Goal: Task Accomplishment & Management: Complete application form

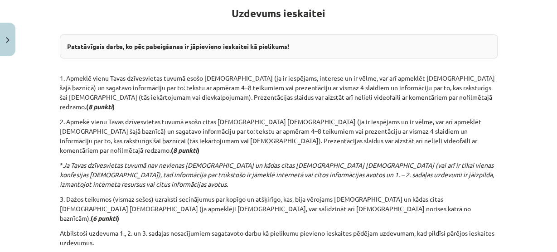
scroll to position [257, 0]
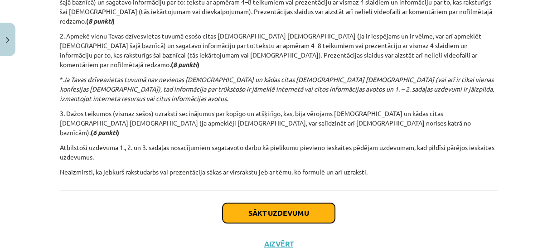
click at [241, 203] on button "Sākt uzdevumu" at bounding box center [278, 213] width 112 height 20
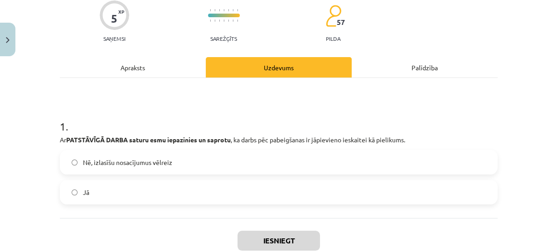
scroll to position [77, 0]
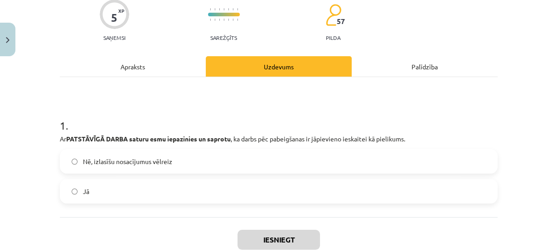
click at [153, 183] on label "Jā" at bounding box center [279, 191] width 436 height 23
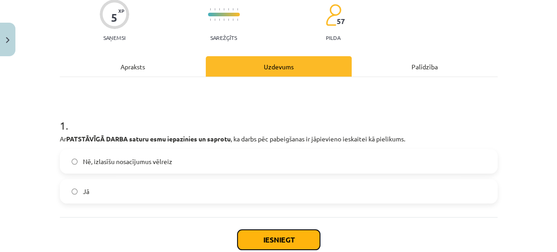
click at [249, 238] on button "Iesniegt" at bounding box center [278, 240] width 82 height 20
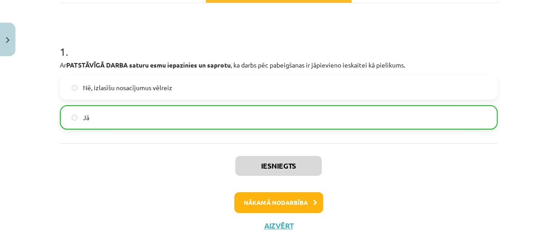
scroll to position [150, 0]
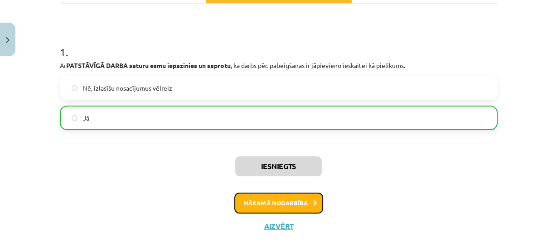
click at [255, 201] on button "Nākamā nodarbība" at bounding box center [278, 202] width 89 height 21
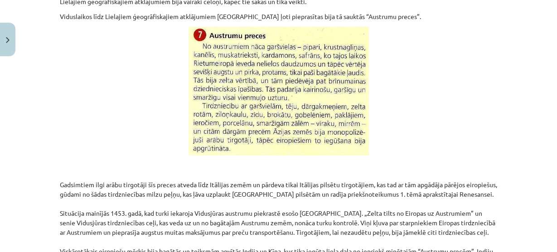
scroll to position [306, 0]
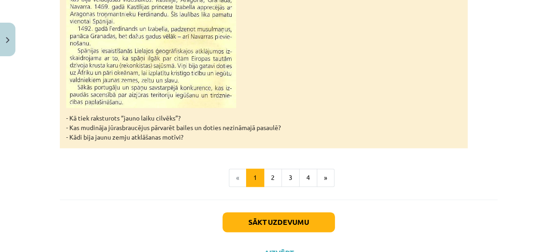
scroll to position [994, 0]
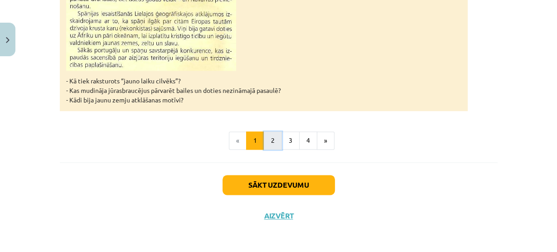
click at [264, 133] on button "2" at bounding box center [273, 140] width 18 height 18
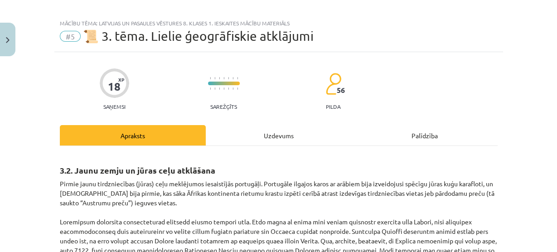
scroll to position [0, 0]
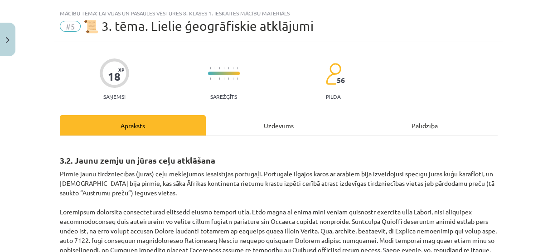
click at [261, 133] on div "Uzdevums" at bounding box center [279, 125] width 146 height 20
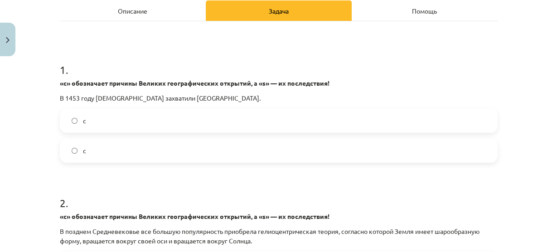
scroll to position [475, 0]
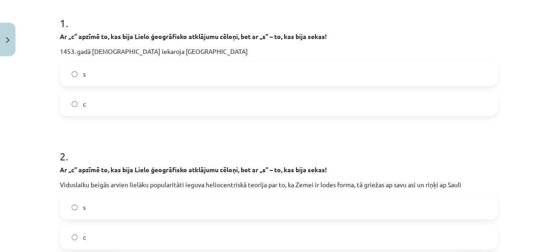
scroll to position [454, 0]
click at [522, 43] on div "Mācību tēma: Latvijas un pasaules vēstures 8. klases 1. ieskaites mācību materi…" at bounding box center [278, 126] width 557 height 252
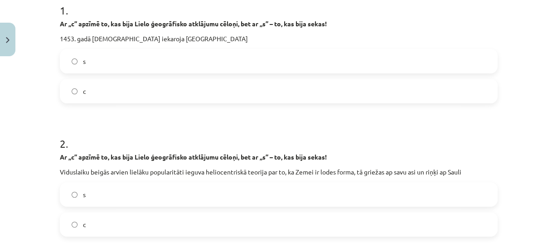
scroll to position [192, 0]
click at [319, 82] on label "c" at bounding box center [279, 91] width 436 height 23
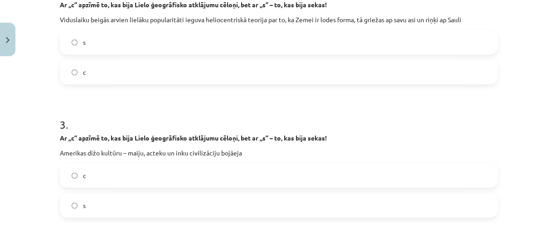
scroll to position [338, 0]
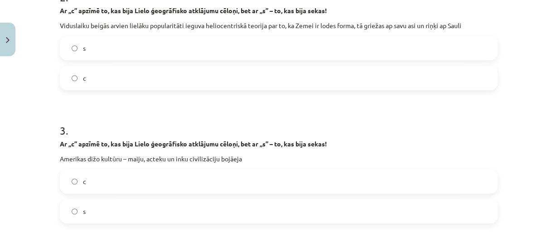
click at [203, 91] on form "1 . Ar „c” apzīmē to, kas bija Lielo ģeogrāfisko atklājumu cēloņi, bet ar „s” –…" at bounding box center [278, 135] width 437 height 586
click at [195, 76] on label "c" at bounding box center [279, 78] width 436 height 23
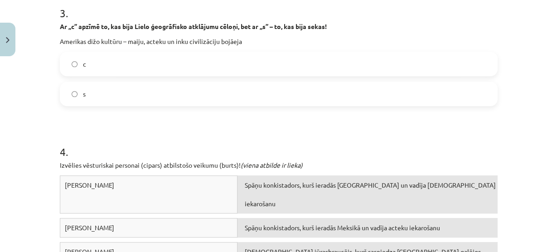
scroll to position [449, 0]
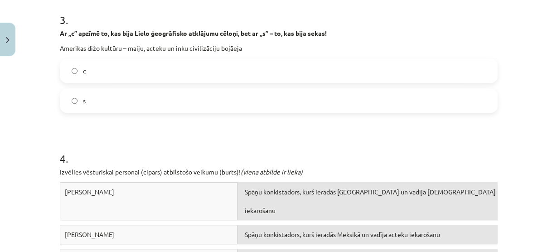
click at [146, 104] on label "s" at bounding box center [279, 100] width 436 height 23
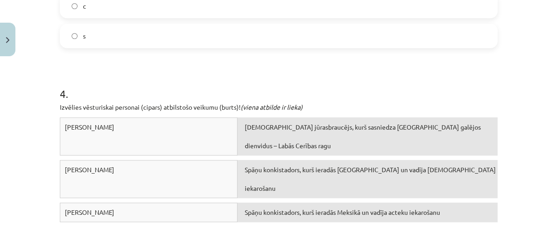
scroll to position [614, 0]
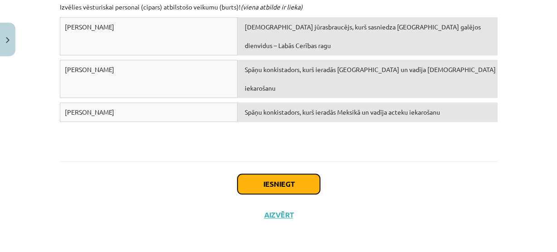
click at [263, 186] on button "Iesniegt" at bounding box center [278, 184] width 82 height 20
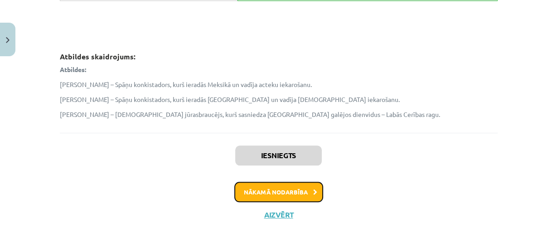
click at [263, 186] on button "Nākamā nodarbība" at bounding box center [278, 192] width 89 height 21
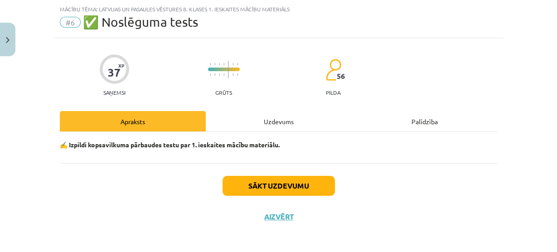
scroll to position [24, 0]
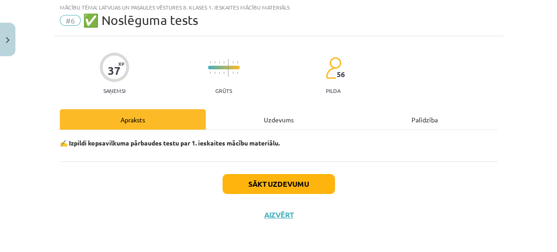
click at [269, 127] on div "Uzdevums" at bounding box center [279, 119] width 146 height 20
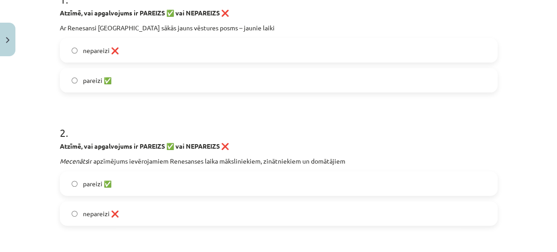
scroll to position [202, 0]
click at [215, 71] on label "pareizi ✅" at bounding box center [279, 80] width 436 height 23
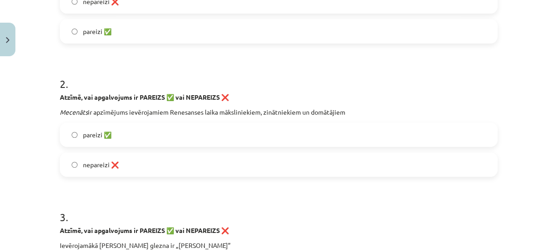
scroll to position [253, 0]
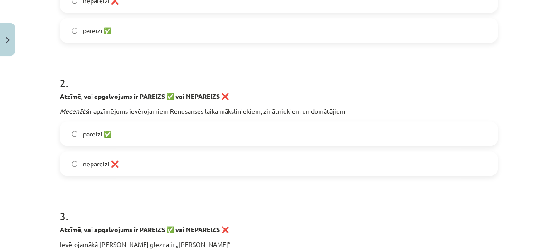
click at [170, 158] on label "nepareizi ❌" at bounding box center [279, 163] width 436 height 23
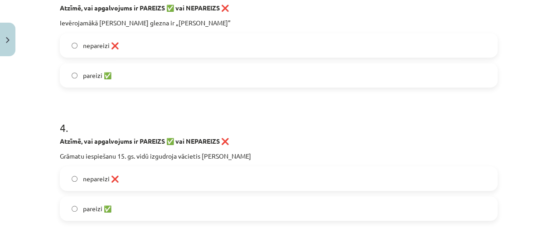
scroll to position [474, 0]
drag, startPoint x: 170, startPoint y: 158, endPoint x: 0, endPoint y: 122, distance: 173.1
click at [0, 122] on div "Mācību tēma: Latvijas un pasaules vēstures 8. klases 1. ieskaites mācību materi…" at bounding box center [278, 126] width 557 height 252
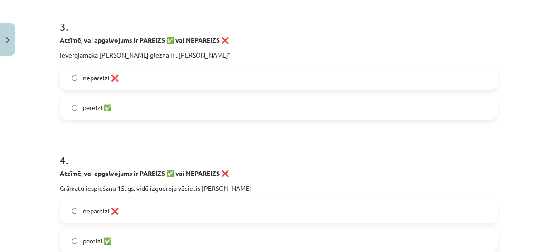
scroll to position [442, 0]
click at [74, 109] on label "pareizi ✅" at bounding box center [279, 107] width 436 height 23
click at [88, 238] on span "pareizi ✅" at bounding box center [97, 240] width 29 height 10
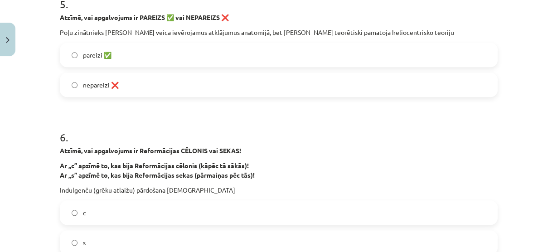
scroll to position [731, 0]
click at [76, 88] on label "nepareizi ❌" at bounding box center [279, 84] width 436 height 23
click at [67, 218] on label "c" at bounding box center [279, 212] width 436 height 23
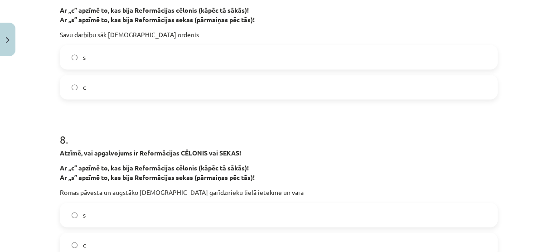
scroll to position [1045, 0]
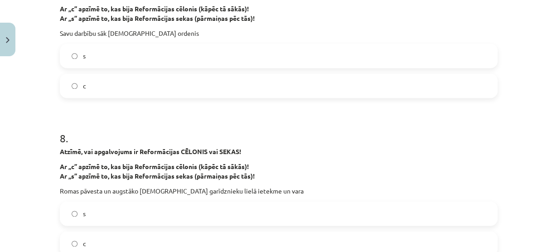
click at [96, 52] on label "s" at bounding box center [279, 55] width 436 height 23
click at [83, 234] on label "c" at bounding box center [279, 243] width 436 height 23
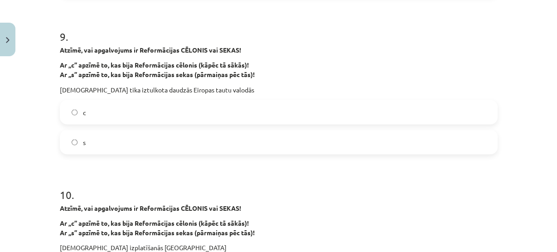
scroll to position [1305, 0]
click at [66, 137] on label "s" at bounding box center [279, 141] width 436 height 23
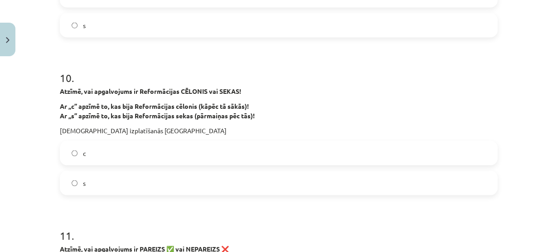
click at [96, 188] on label "s" at bounding box center [279, 183] width 436 height 23
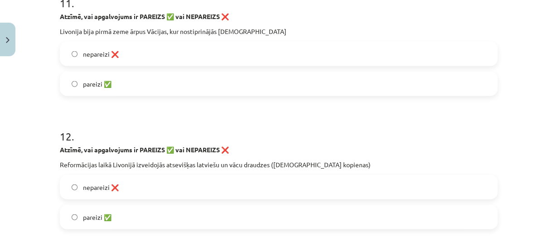
scroll to position [1654, 0]
click at [81, 90] on label "pareizi ✅" at bounding box center [279, 83] width 436 height 23
click at [114, 217] on label "pareizi ✅" at bounding box center [279, 216] width 436 height 23
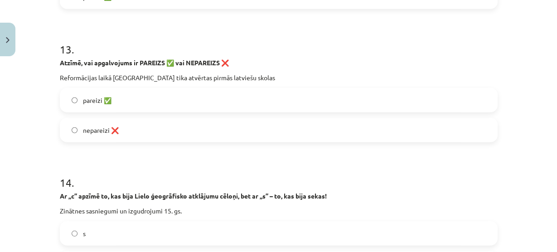
scroll to position [1874, 0]
click at [64, 95] on label "pareizi ✅" at bounding box center [279, 99] width 436 height 23
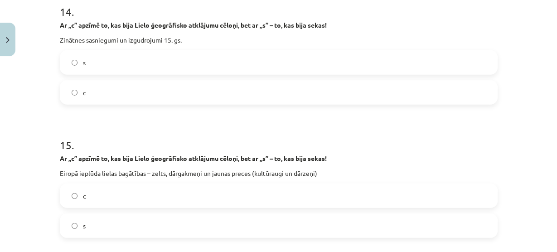
scroll to position [2057, 0]
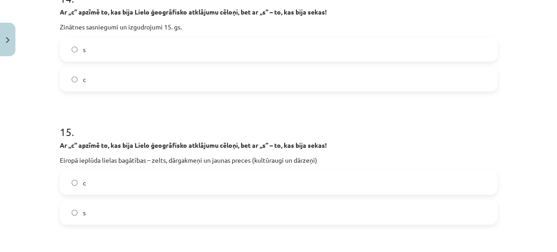
click at [92, 74] on label "c" at bounding box center [279, 79] width 436 height 23
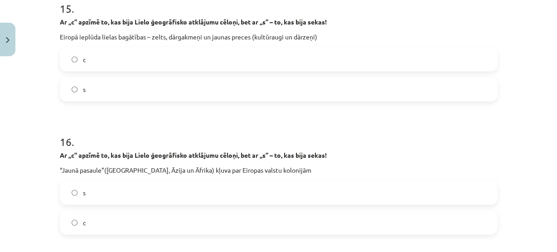
scroll to position [2180, 0]
click at [74, 92] on label "s" at bounding box center [279, 89] width 436 height 23
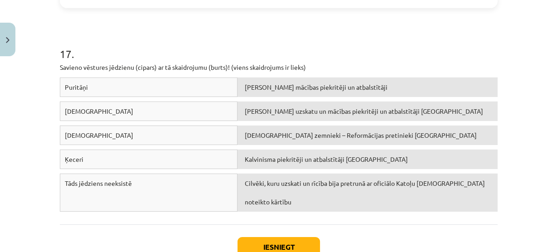
scroll to position [2426, 0]
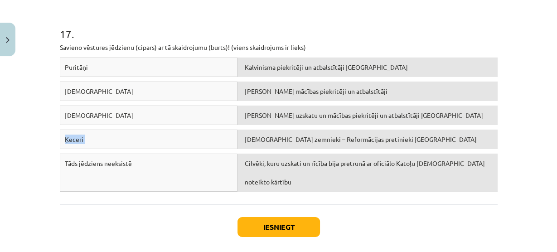
click at [242, 114] on div "Puritāņi Kalvinisma piekritēji un atbalstītāji Anglijā Luterāņi Mārtiņa Lutera …" at bounding box center [278, 127] width 437 height 139
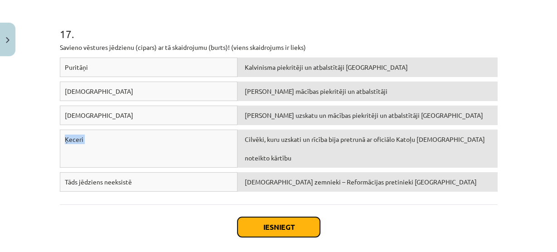
click at [269, 222] on button "Iesniegt" at bounding box center [278, 227] width 82 height 20
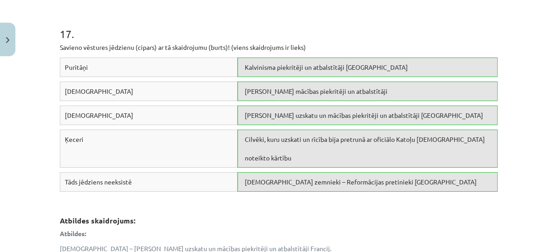
click at [82, 39] on div "17 . Savieno vēstures jēdzienu (cipars) ar tā skaidrojumu (burts)! (viens skaid…" at bounding box center [278, 156] width 437 height 325
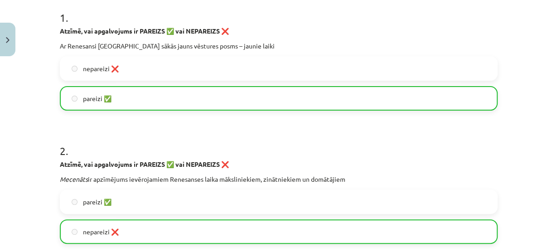
scroll to position [4, 0]
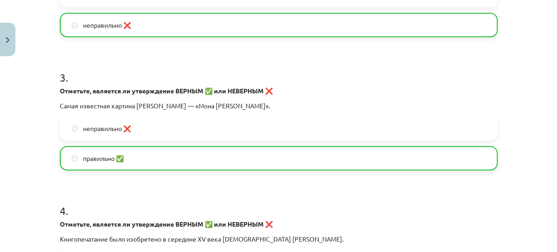
scroll to position [404, 0]
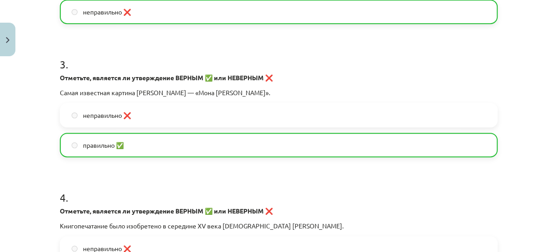
click at [432, 58] on h1 "3 ." at bounding box center [278, 56] width 437 height 28
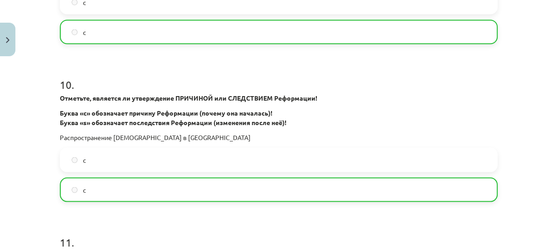
scroll to position [1423, 0]
click at [430, 43] on div "с" at bounding box center [278, 32] width 437 height 24
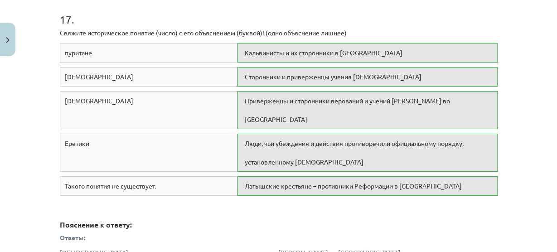
scroll to position [2628, 0]
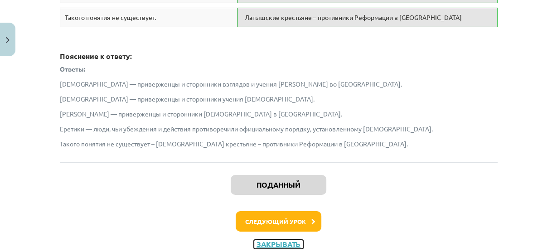
click at [284, 239] on font "Закрывать" at bounding box center [278, 244] width 44 height 10
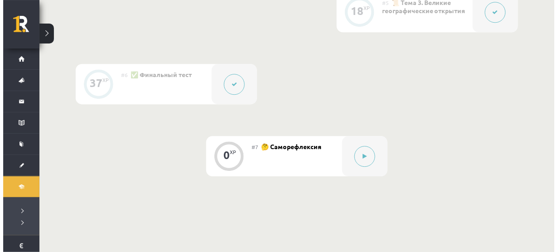
scroll to position [586, 0]
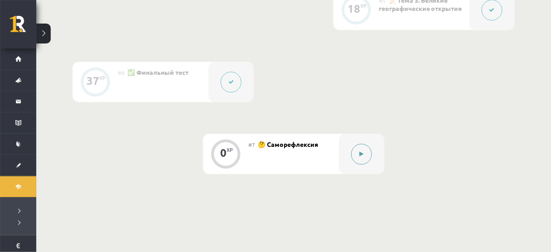
click at [366, 149] on button at bounding box center [361, 154] width 21 height 21
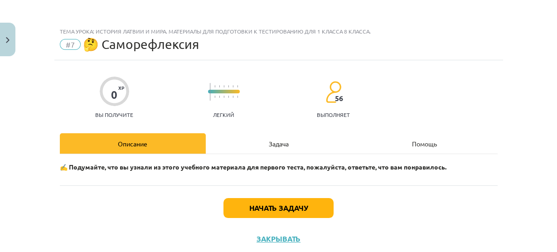
click at [294, 150] on div "Задача" at bounding box center [279, 143] width 146 height 20
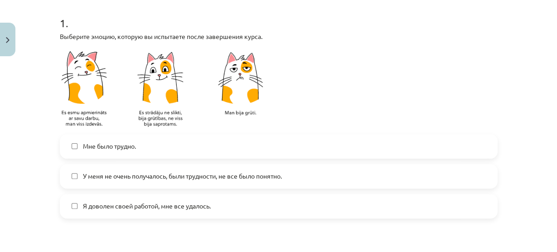
scroll to position [199, 0]
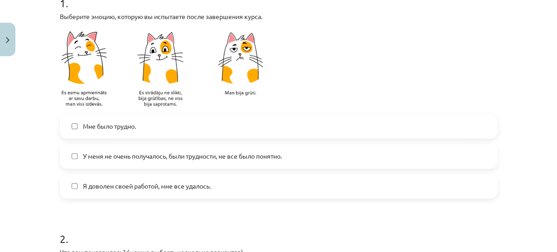
click at [236, 122] on label "Мне было трудно." at bounding box center [279, 126] width 436 height 23
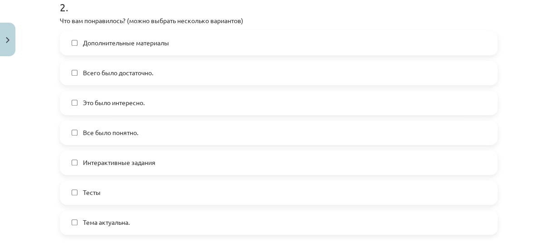
scroll to position [431, 0]
click at [73, 67] on label "Всего было достаточно." at bounding box center [279, 72] width 436 height 23
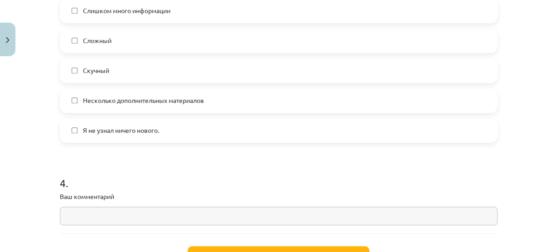
scroll to position [792, 0]
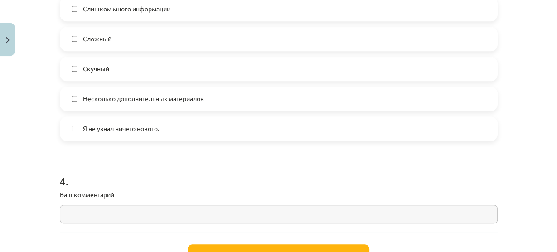
click at [105, 198] on div "4 . Ваш комментарий" at bounding box center [278, 191] width 437 height 64
click at [107, 212] on input "text" at bounding box center [278, 214] width 437 height 19
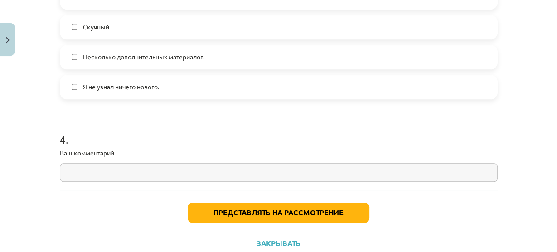
scroll to position [835, 0]
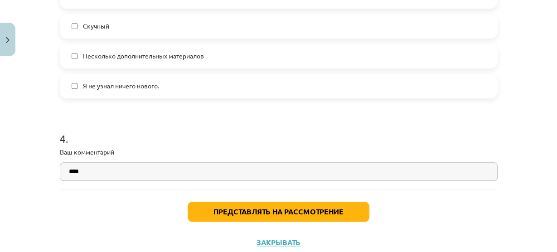
type input "****"
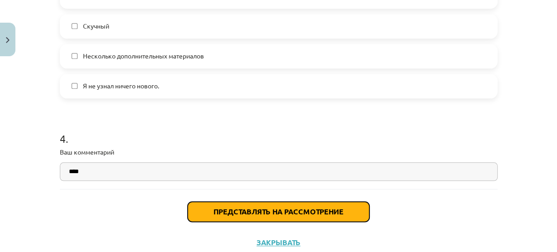
click at [200, 211] on button "Представлять на рассмотрение" at bounding box center [278, 212] width 182 height 20
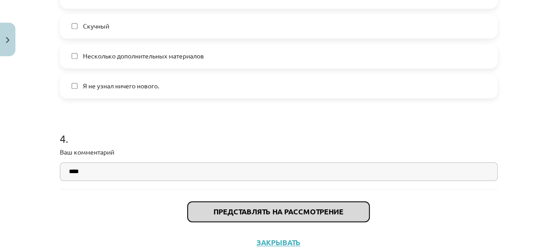
scroll to position [862, 0]
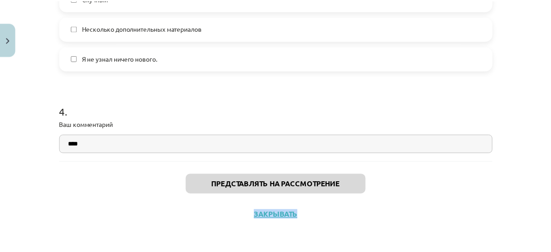
scroll to position [565, 0]
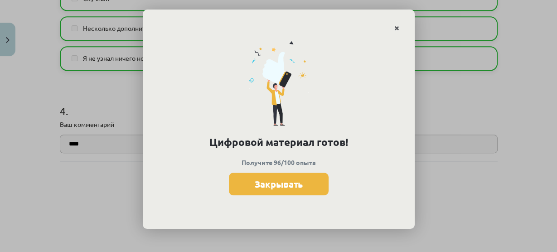
click at [396, 25] on icon "Закрывать" at bounding box center [396, 28] width 5 height 6
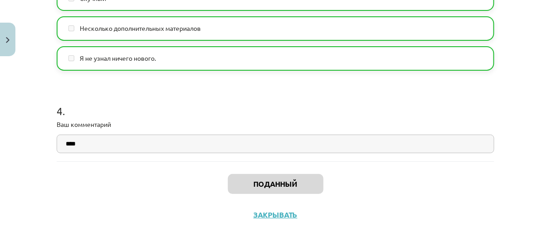
click at [273, 210] on div "Поданный Закрывать" at bounding box center [275, 192] width 437 height 63
click at [273, 210] on font "Закрывать" at bounding box center [276, 215] width 44 height 10
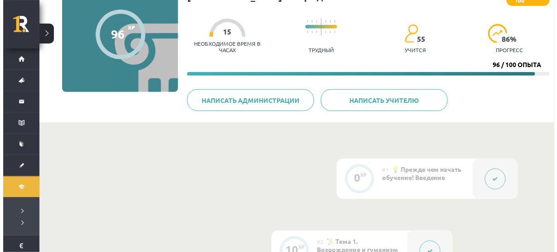
scroll to position [133, 0]
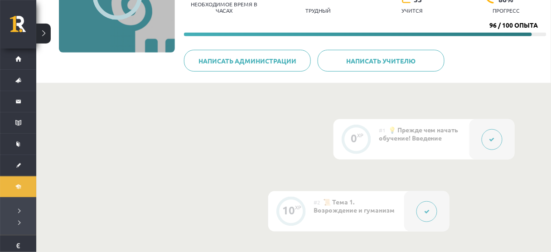
click at [432, 201] on button at bounding box center [426, 211] width 21 height 21
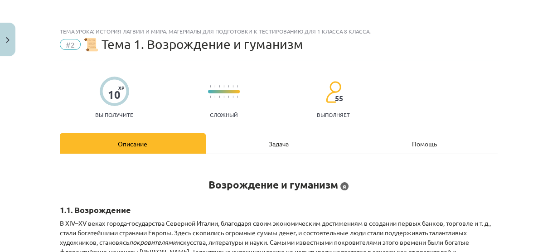
click at [275, 152] on div "Задача" at bounding box center [279, 143] width 146 height 20
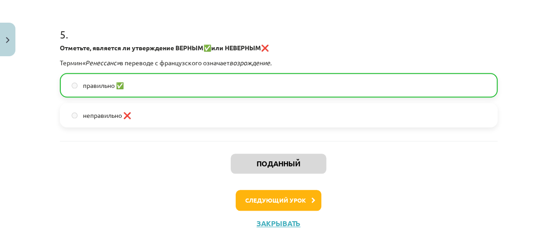
scroll to position [718, 0]
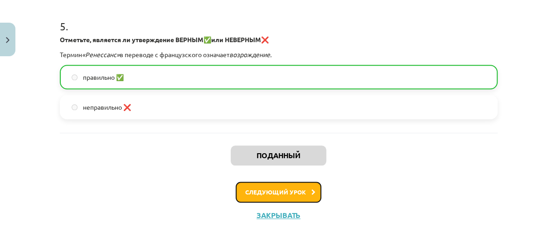
click at [274, 192] on font "Следующий урок" at bounding box center [275, 192] width 61 height 8
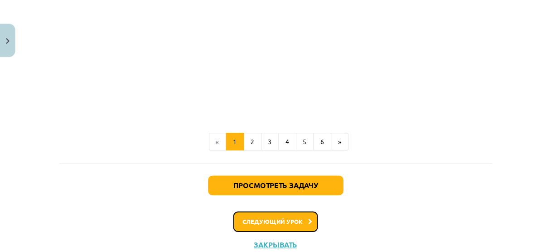
scroll to position [663, 0]
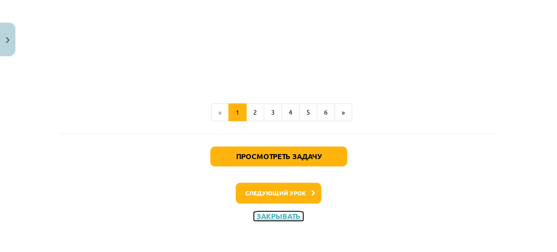
click at [274, 211] on button "Закрывать" at bounding box center [278, 215] width 49 height 9
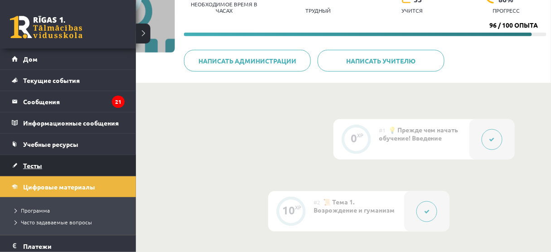
click at [14, 165] on link "Тесты" at bounding box center [68, 165] width 113 height 21
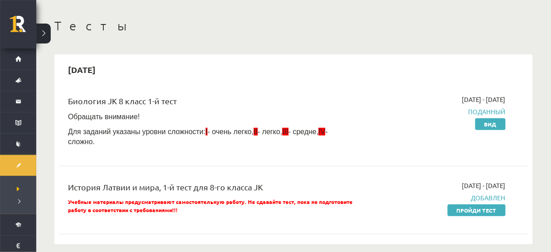
scroll to position [35, 0]
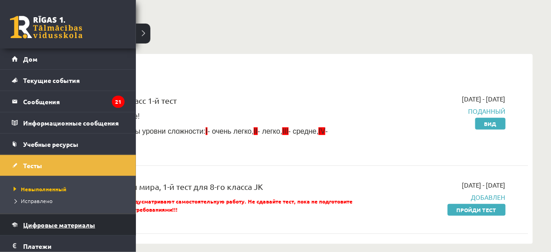
click at [33, 221] on font "Цифровые материалы" at bounding box center [59, 225] width 72 height 8
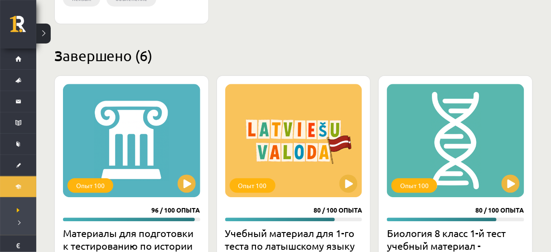
scroll to position [527, 0]
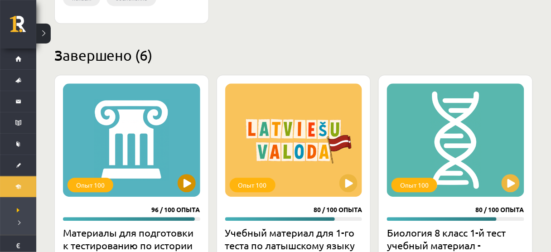
click at [193, 170] on div "Опыт 100" at bounding box center [131, 139] width 137 height 113
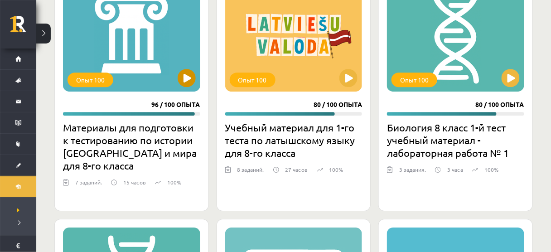
scroll to position [629, 0]
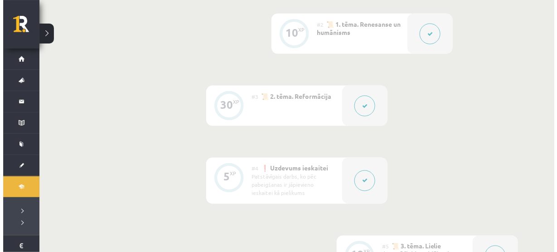
scroll to position [302, 0]
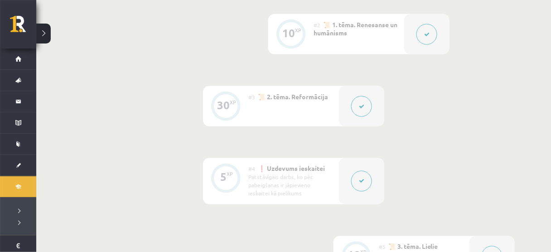
click at [370, 174] on div at bounding box center [361, 181] width 45 height 46
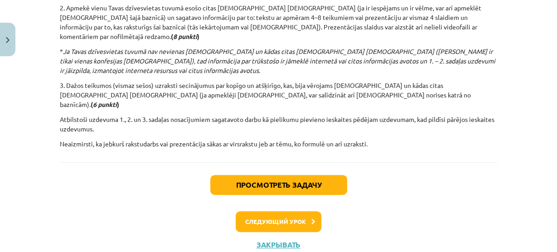
scroll to position [294, 0]
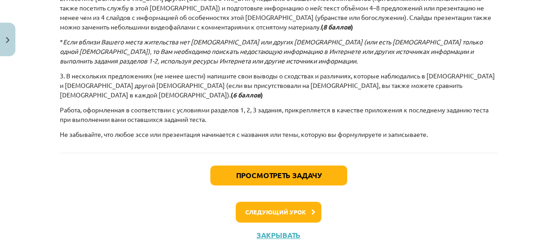
click at [271, 86] on font "3. В нескольких предложениях (не менее шести) напишите свои выводы о сходствах …" at bounding box center [277, 85] width 435 height 27
click at [333, 118] on p "Работа, оформленная в соответствии с условиями разделов 1, 2, 3 задания, прикре…" at bounding box center [278, 114] width 437 height 19
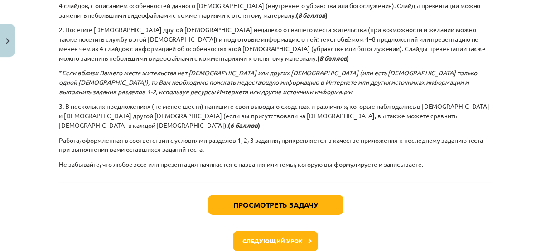
scroll to position [257, 0]
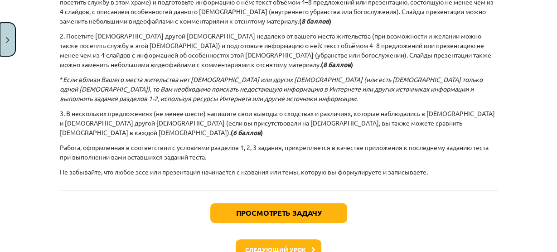
click at [0, 53] on button "Закрывать" at bounding box center [7, 40] width 15 height 34
click at [0, 53] on div "Тема урока: История Латвии и мира. Материалы для подготовки к тестированию для …" at bounding box center [278, 126] width 557 height 252
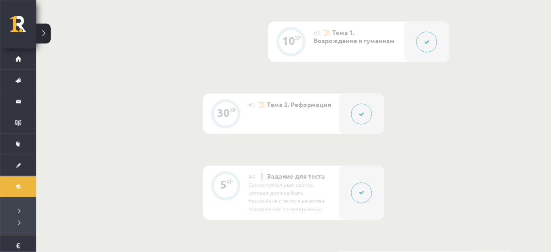
click at [412, 195] on div "0 XP #1 💡 Прежде чем начать обучение! Введение 10 XP #2 📜 Тема 1. Возрождение и…" at bounding box center [293, 193] width 442 height 486
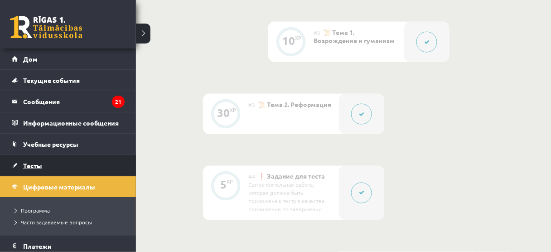
click at [25, 162] on font "Тесты" at bounding box center [32, 165] width 19 height 8
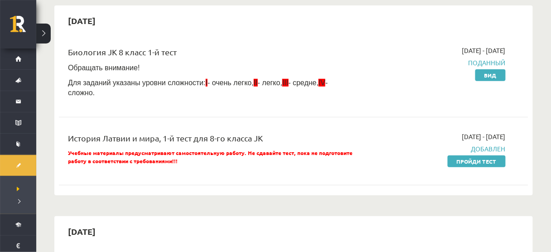
scroll to position [94, 0]
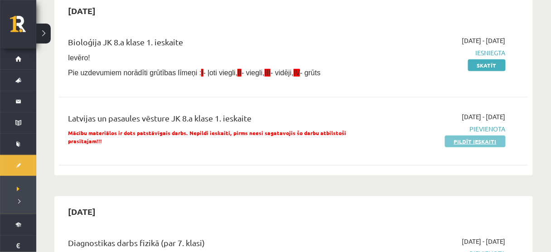
click at [464, 139] on link "Pildīt ieskaiti" at bounding box center [475, 141] width 61 height 12
click at [479, 144] on link "Pildīt ieskaiti" at bounding box center [475, 141] width 61 height 12
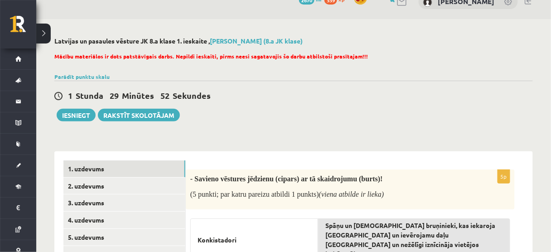
scroll to position [10, 0]
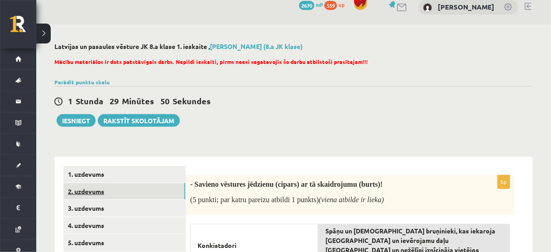
click at [125, 186] on link "2. uzdevums" at bounding box center [124, 191] width 122 height 17
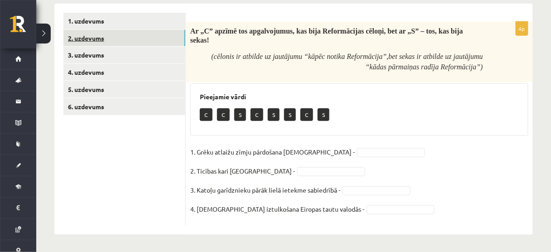
scroll to position [164, 0]
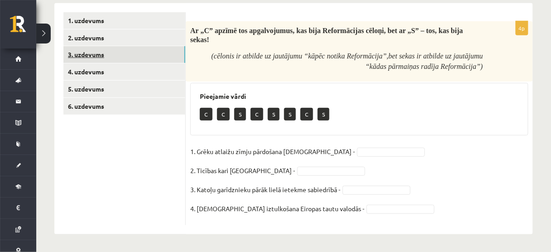
click at [174, 55] on link "3. uzdevums" at bounding box center [124, 54] width 122 height 17
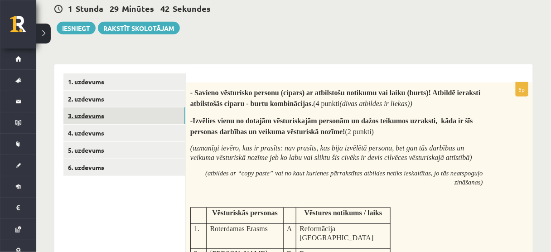
scroll to position [93, 0]
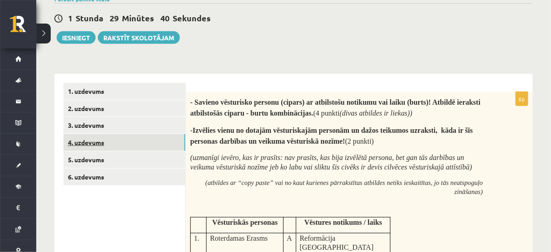
click at [139, 136] on link "4. uzdevums" at bounding box center [124, 142] width 122 height 17
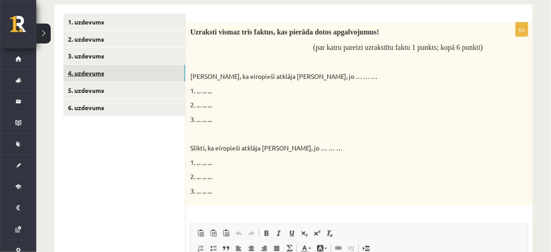
scroll to position [164, 0]
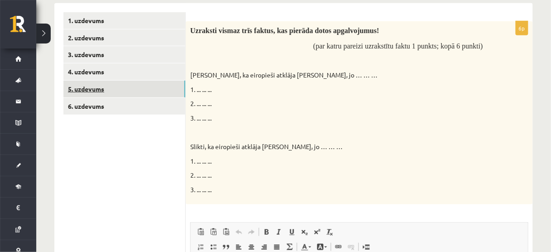
click at [111, 86] on link "5. uzdevums" at bounding box center [124, 89] width 122 height 17
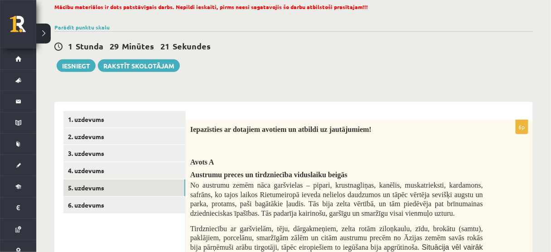
scroll to position [71, 0]
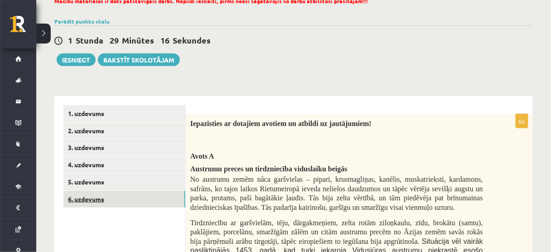
click at [111, 206] on link "6. uzdevums" at bounding box center [124, 199] width 122 height 17
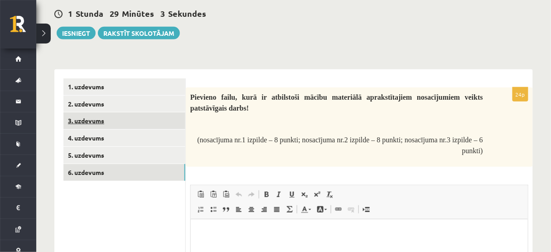
scroll to position [0, 0]
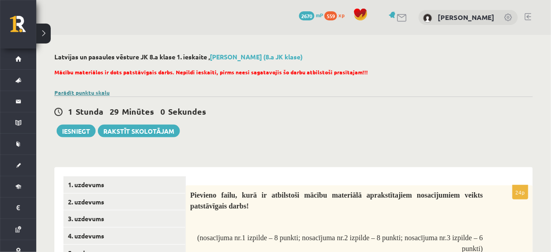
click at [85, 94] on link "Parādīt punktu skalu" at bounding box center [81, 92] width 55 height 7
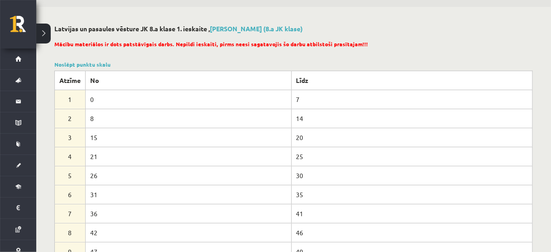
scroll to position [29, 0]
click at [100, 62] on link "Noslēpt punktu skalu" at bounding box center [82, 63] width 56 height 7
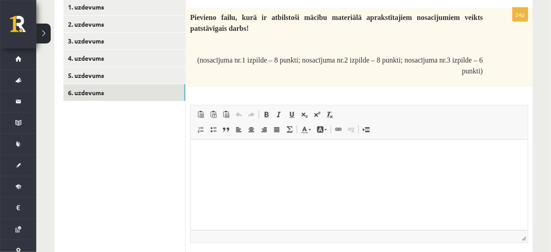
scroll to position [186, 0]
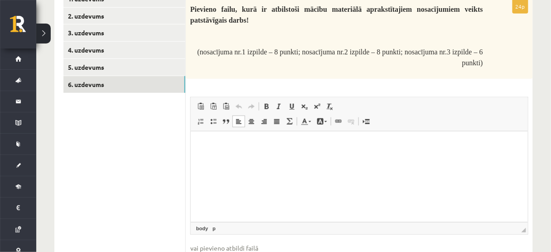
click at [217, 159] on html at bounding box center [358, 145] width 337 height 28
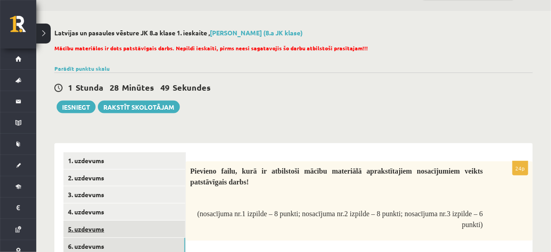
scroll to position [24, 0]
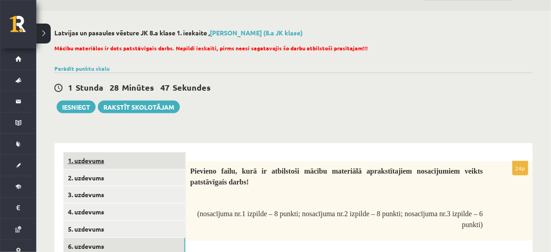
click at [110, 161] on link "1. uzdevums" at bounding box center [124, 160] width 122 height 17
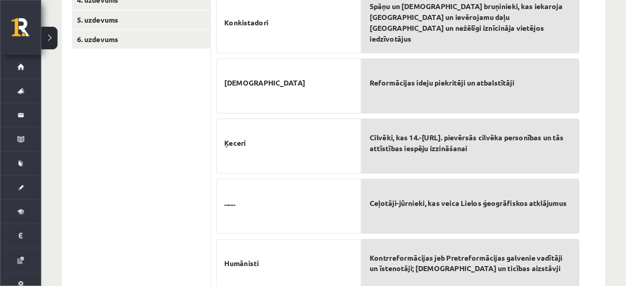
scroll to position [235, 0]
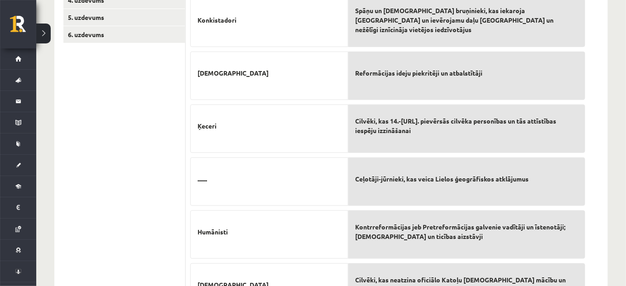
click at [183, 87] on ul "1. uzdevums 2. uzdevums 3. uzdevums 4. uzdevums 5. uzdevums 6. uzdevums" at bounding box center [124, 255] width 122 height 629
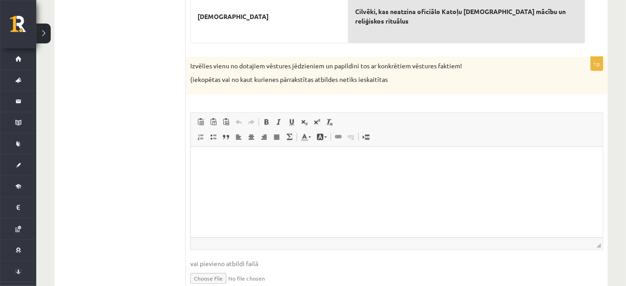
scroll to position [507, 0]
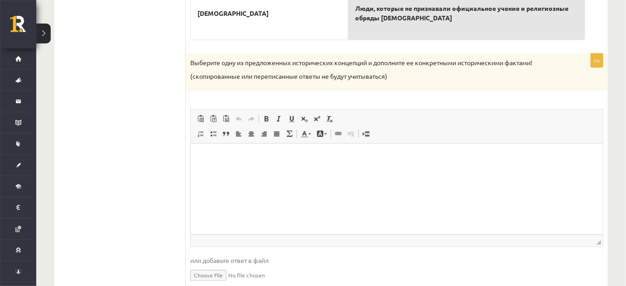
click at [229, 110] on span "Панели инструментов редактора Вставить Комбинация клавиш Ctrl+V Вставить только…" at bounding box center [397, 127] width 412 height 34
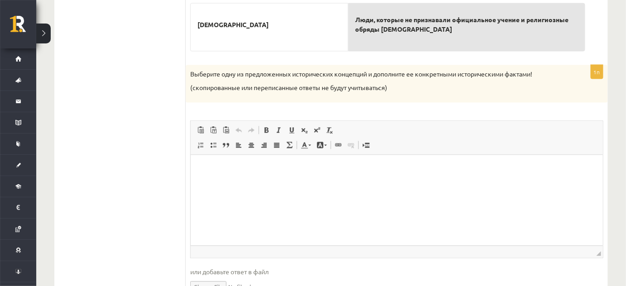
scroll to position [500, 0]
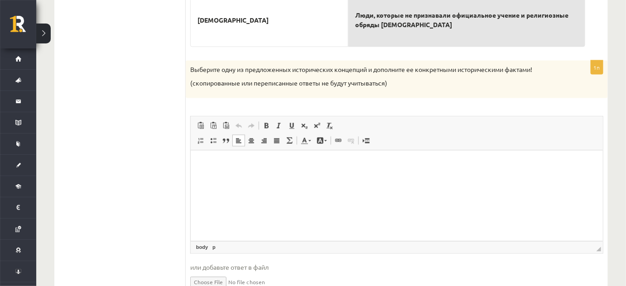
click at [207, 157] on html at bounding box center [396, 164] width 412 height 28
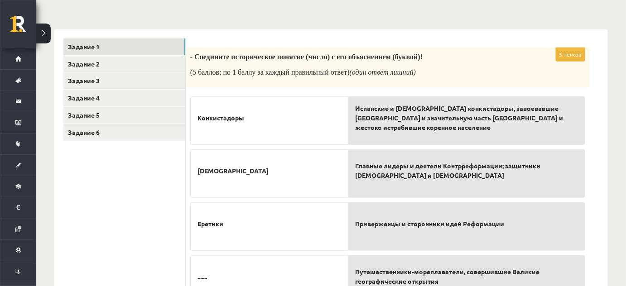
scroll to position [125, 0]
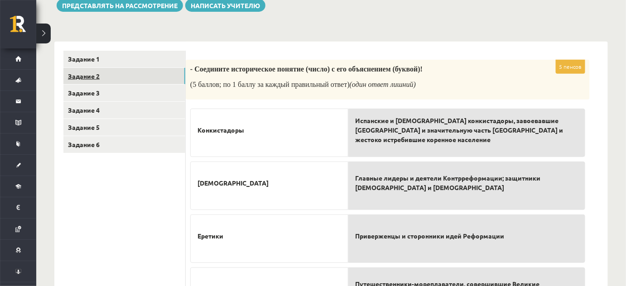
click at [131, 70] on link "Задание 2" at bounding box center [124, 76] width 122 height 17
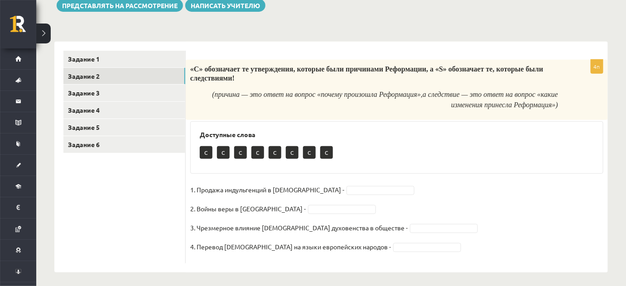
scroll to position [120, 0]
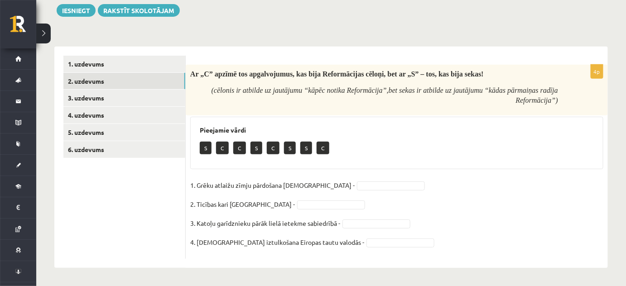
click at [310, 24] on div "Latvijas un pasaules vēsture JK 8.a klase 1. ieskaite , [PERSON_NAME] (8.a JK k…" at bounding box center [331, 100] width 590 height 372
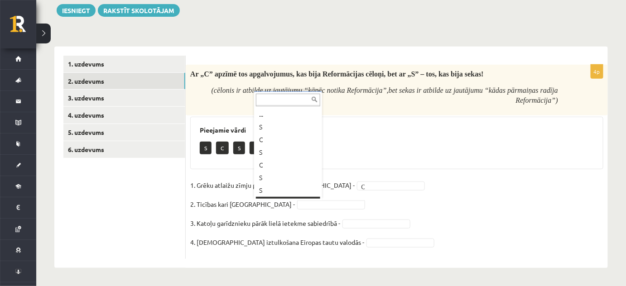
scroll to position [11, 0]
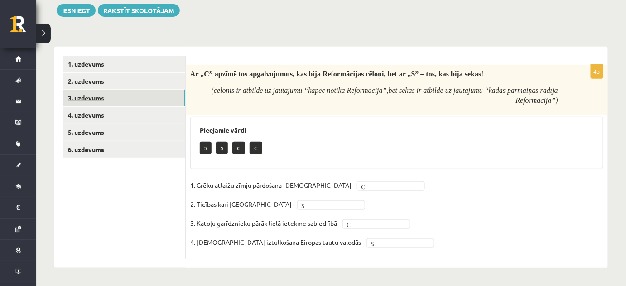
click at [140, 99] on link "3. uzdevums" at bounding box center [124, 98] width 122 height 17
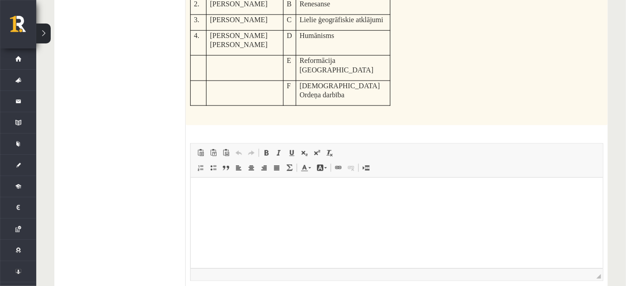
scroll to position [345, 0]
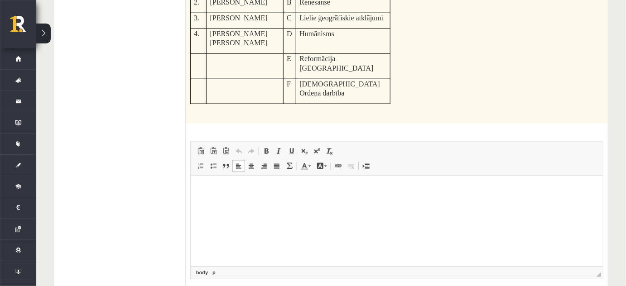
click at [194, 203] on html at bounding box center [396, 190] width 412 height 28
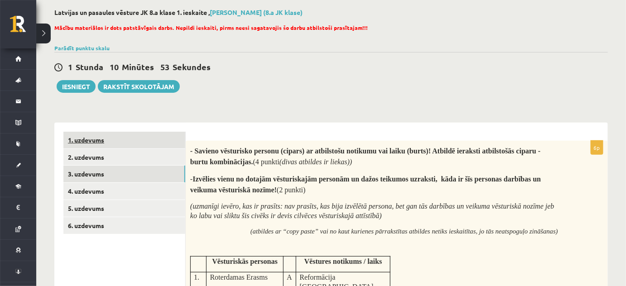
scroll to position [42, 0]
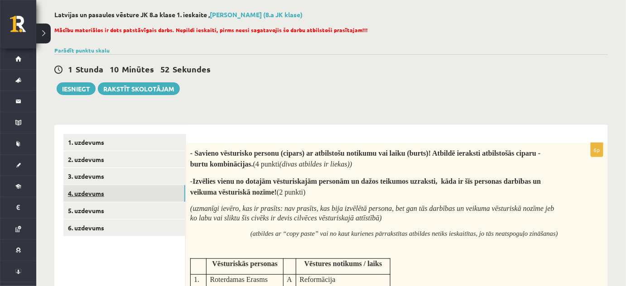
click at [149, 191] on link "4. uzdevums" at bounding box center [124, 193] width 122 height 17
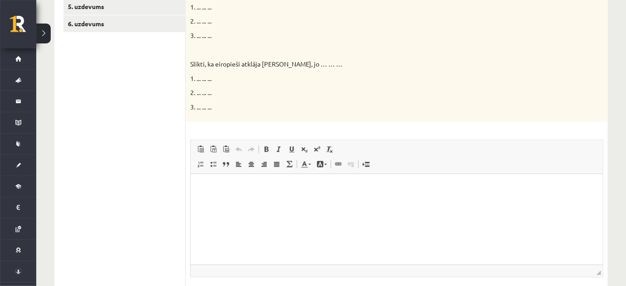
scroll to position [245, 0]
click at [266, 203] on html at bounding box center [396, 189] width 412 height 28
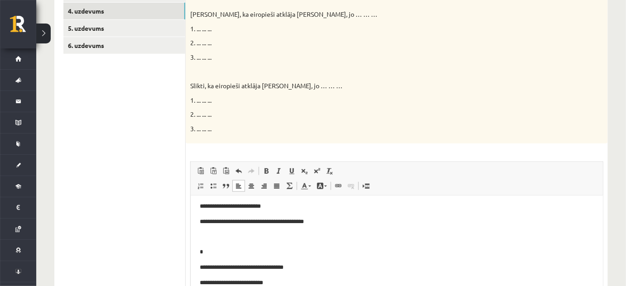
scroll to position [49, 0]
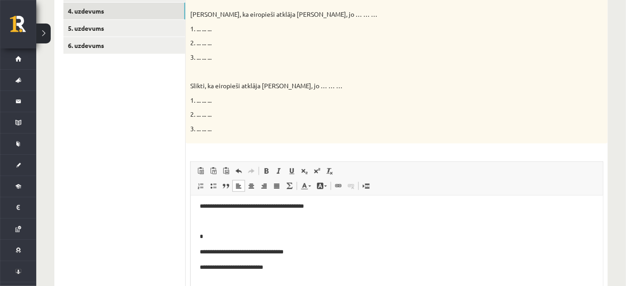
click at [278, 251] on p "**********" at bounding box center [393, 268] width 388 height 10
click at [255, 251] on p "**********" at bounding box center [393, 268] width 388 height 10
click at [293, 251] on p "**********" at bounding box center [393, 268] width 388 height 10
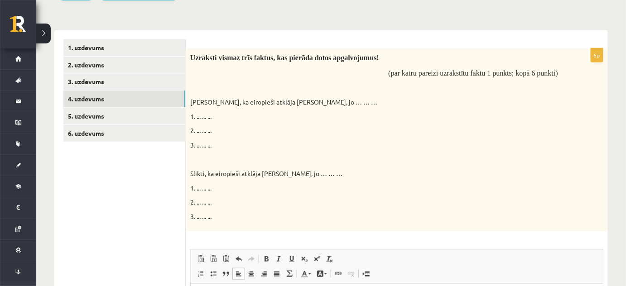
scroll to position [131, 0]
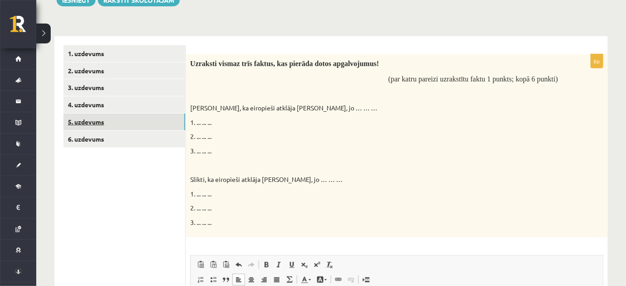
click at [137, 125] on link "5. uzdevums" at bounding box center [124, 122] width 122 height 17
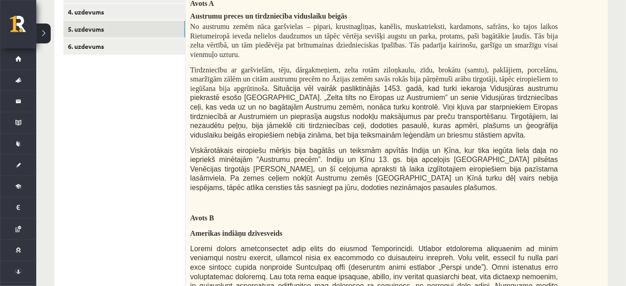
scroll to position [226, 0]
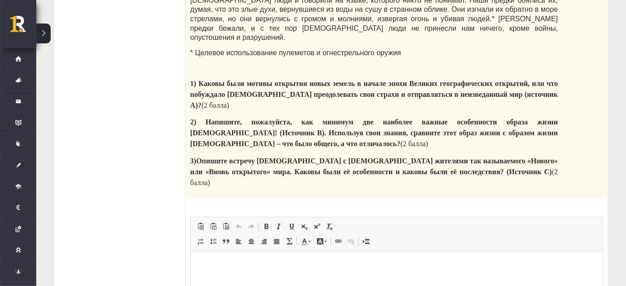
scroll to position [1733, 0]
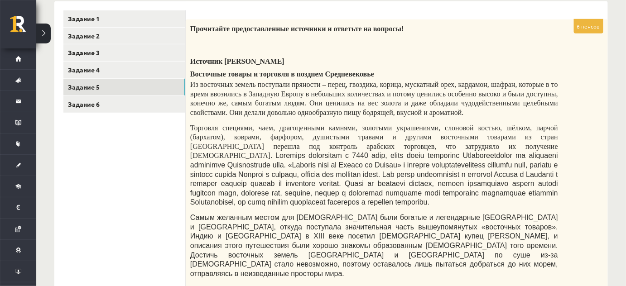
scroll to position [179, 0]
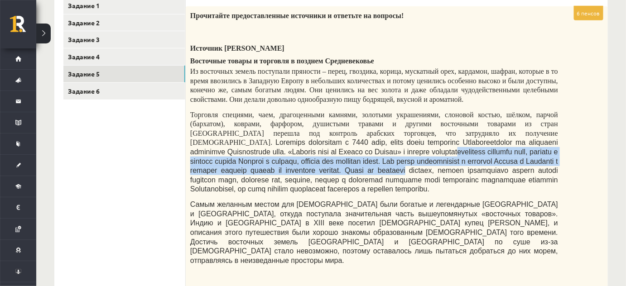
drag, startPoint x: 276, startPoint y: 177, endPoint x: 274, endPoint y: 163, distance: 14.6
click at [274, 163] on font at bounding box center [374, 166] width 368 height 54
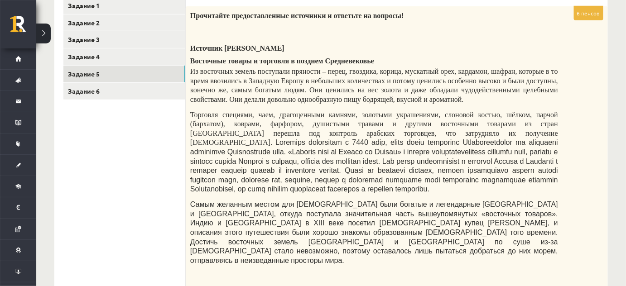
click at [298, 193] on font at bounding box center [374, 166] width 368 height 54
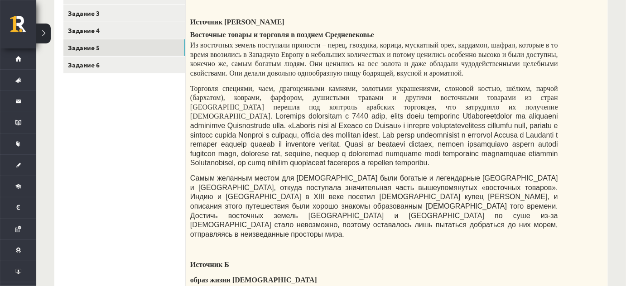
scroll to position [206, 0]
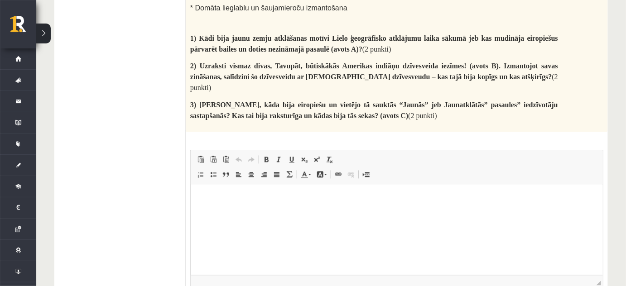
scroll to position [1700, 0]
click at [272, 169] on span "Вставить / удалить нумерованный список Вставить / удалить маркированный список …" at bounding box center [246, 176] width 104 height 15
click at [272, 199] on p "Визуальный текстовый редактор, wiswyg-editor-user-answer-47024934988920" at bounding box center [396, 199] width 394 height 10
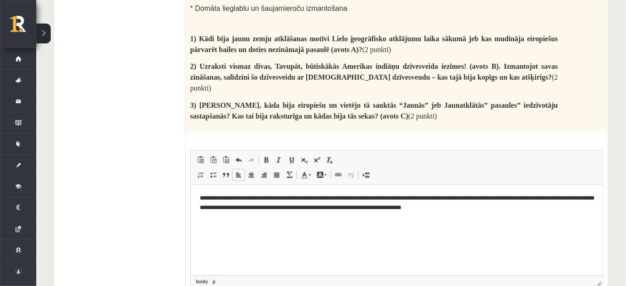
click at [360, 198] on p "**********" at bounding box center [396, 203] width 394 height 19
click at [496, 219] on html "**********" at bounding box center [396, 203] width 412 height 37
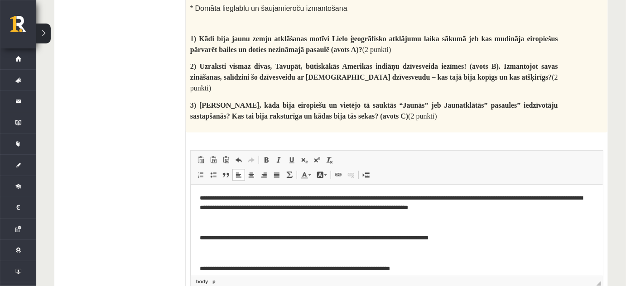
click at [206, 238] on p "**********" at bounding box center [393, 239] width 388 height 10
click at [408, 251] on p "**********" at bounding box center [393, 269] width 388 height 10
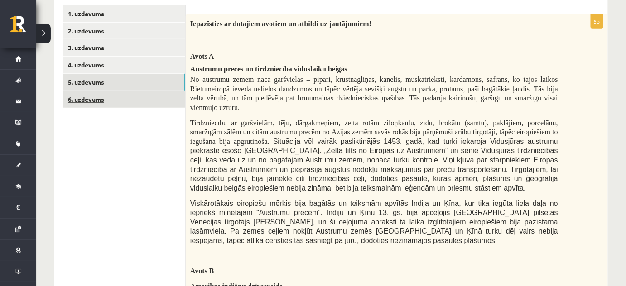
scroll to position [170, 0]
click at [139, 98] on link "6. uzdevums" at bounding box center [124, 99] width 122 height 17
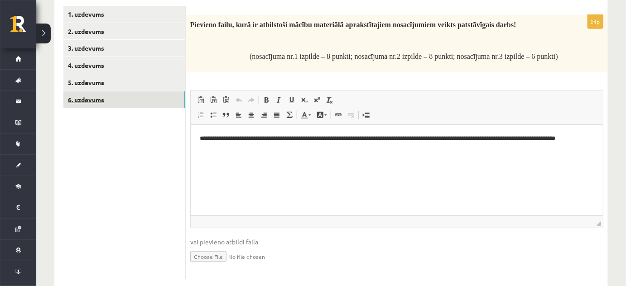
scroll to position [0, 0]
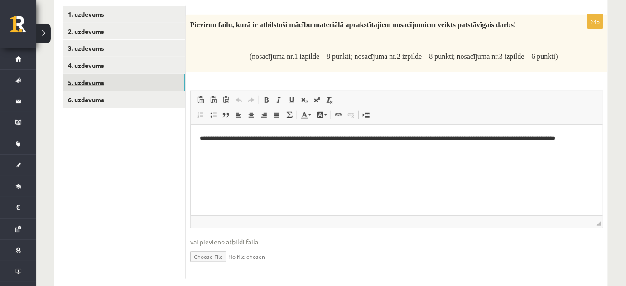
click at [133, 84] on link "5. uzdevums" at bounding box center [124, 82] width 122 height 17
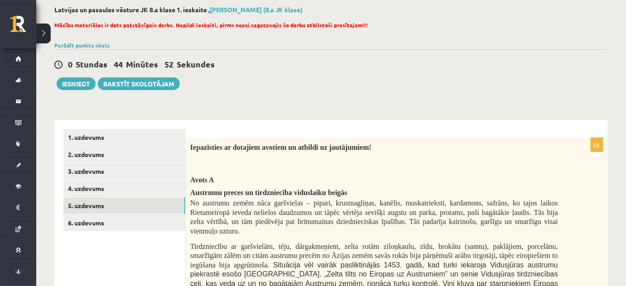
scroll to position [61, 0]
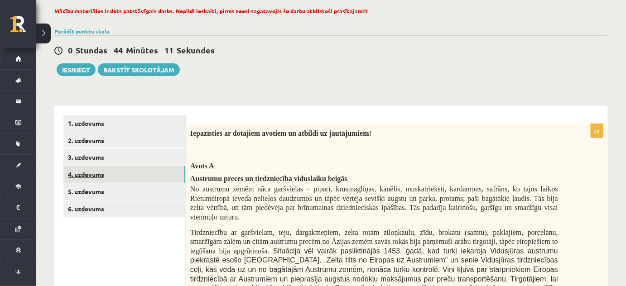
click at [141, 174] on link "4. uzdevums" at bounding box center [124, 174] width 122 height 17
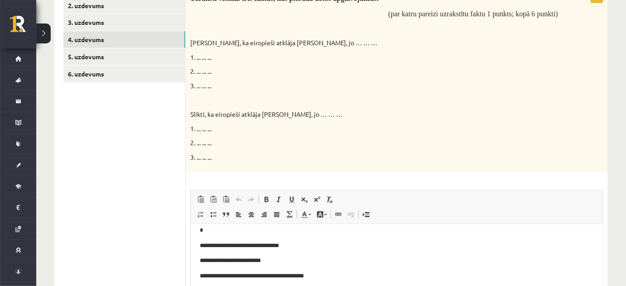
scroll to position [0, 0]
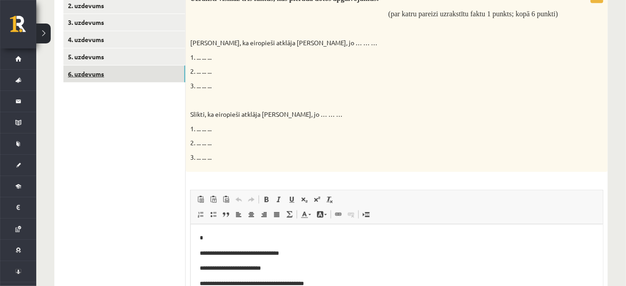
click at [149, 71] on link "6. uzdevums" at bounding box center [124, 74] width 122 height 17
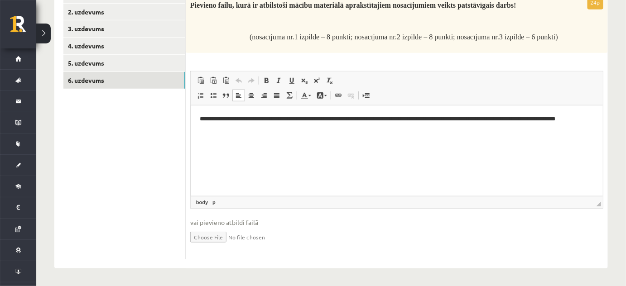
click at [250, 143] on html "**********" at bounding box center [396, 124] width 412 height 37
click at [499, 142] on html "**********" at bounding box center [396, 124] width 412 height 37
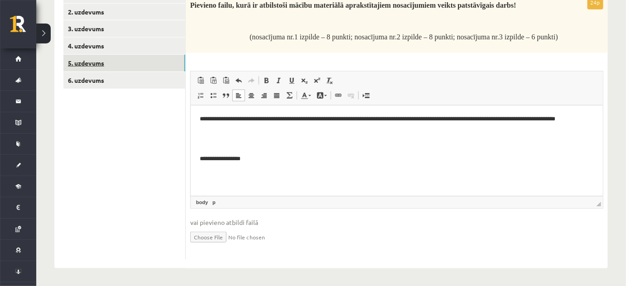
click at [167, 65] on link "5. uzdevums" at bounding box center [124, 63] width 122 height 17
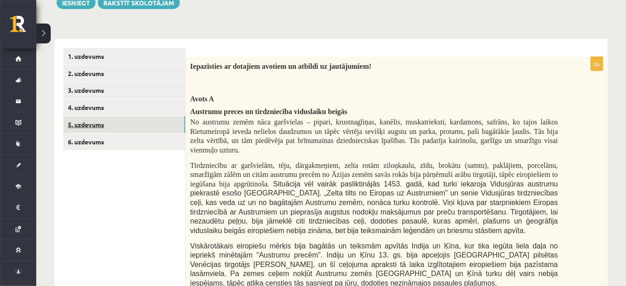
scroll to position [94, 0]
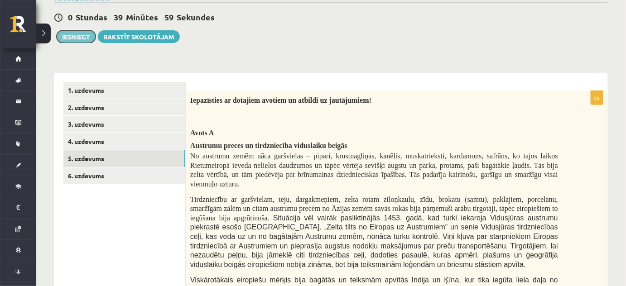
click at [83, 38] on button "Iesniegt" at bounding box center [76, 36] width 39 height 13
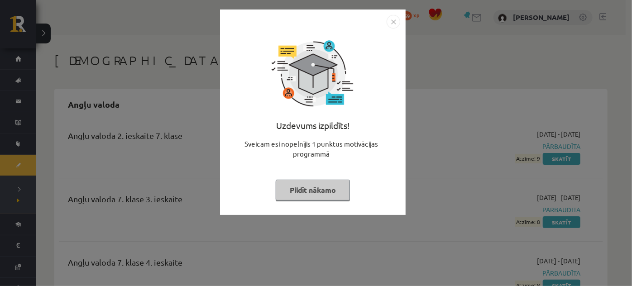
click at [393, 22] on img "Close" at bounding box center [394, 22] width 14 height 14
